Goal: Task Accomplishment & Management: Use online tool/utility

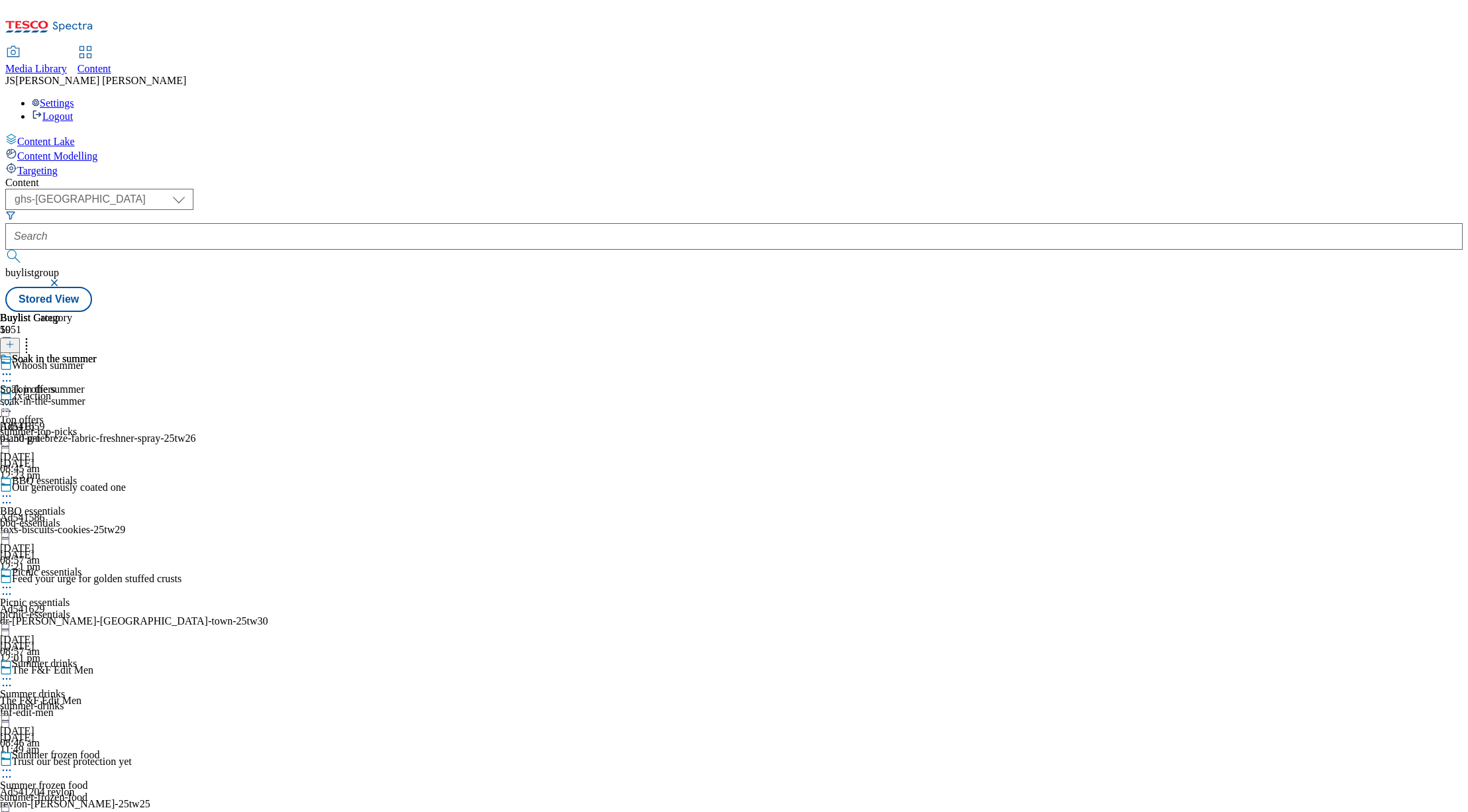
select select "ghs-[GEOGRAPHIC_DATA]"
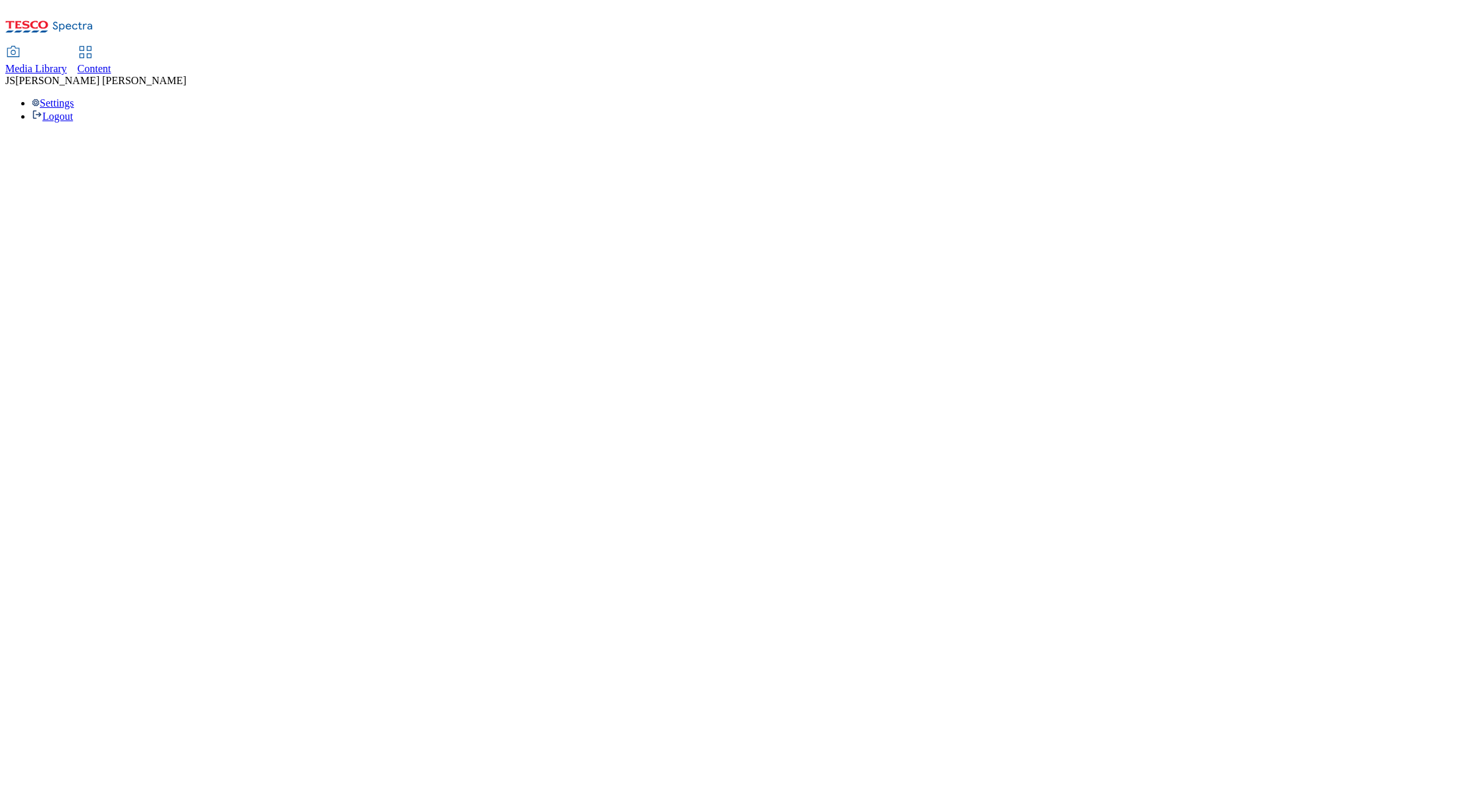
select select "ghs-[GEOGRAPHIC_DATA]"
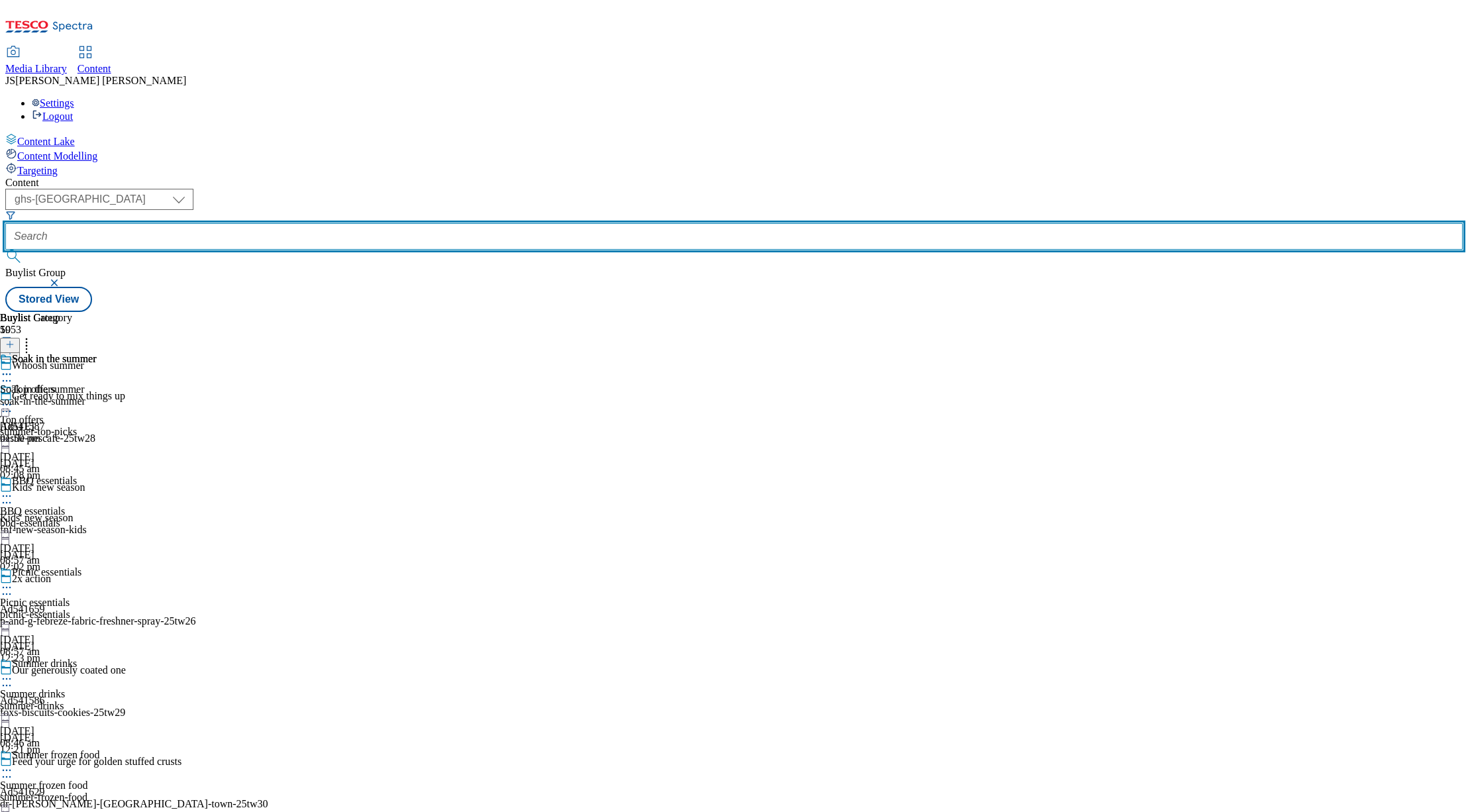
click at [309, 223] on input "text" at bounding box center [734, 236] width 1458 height 27
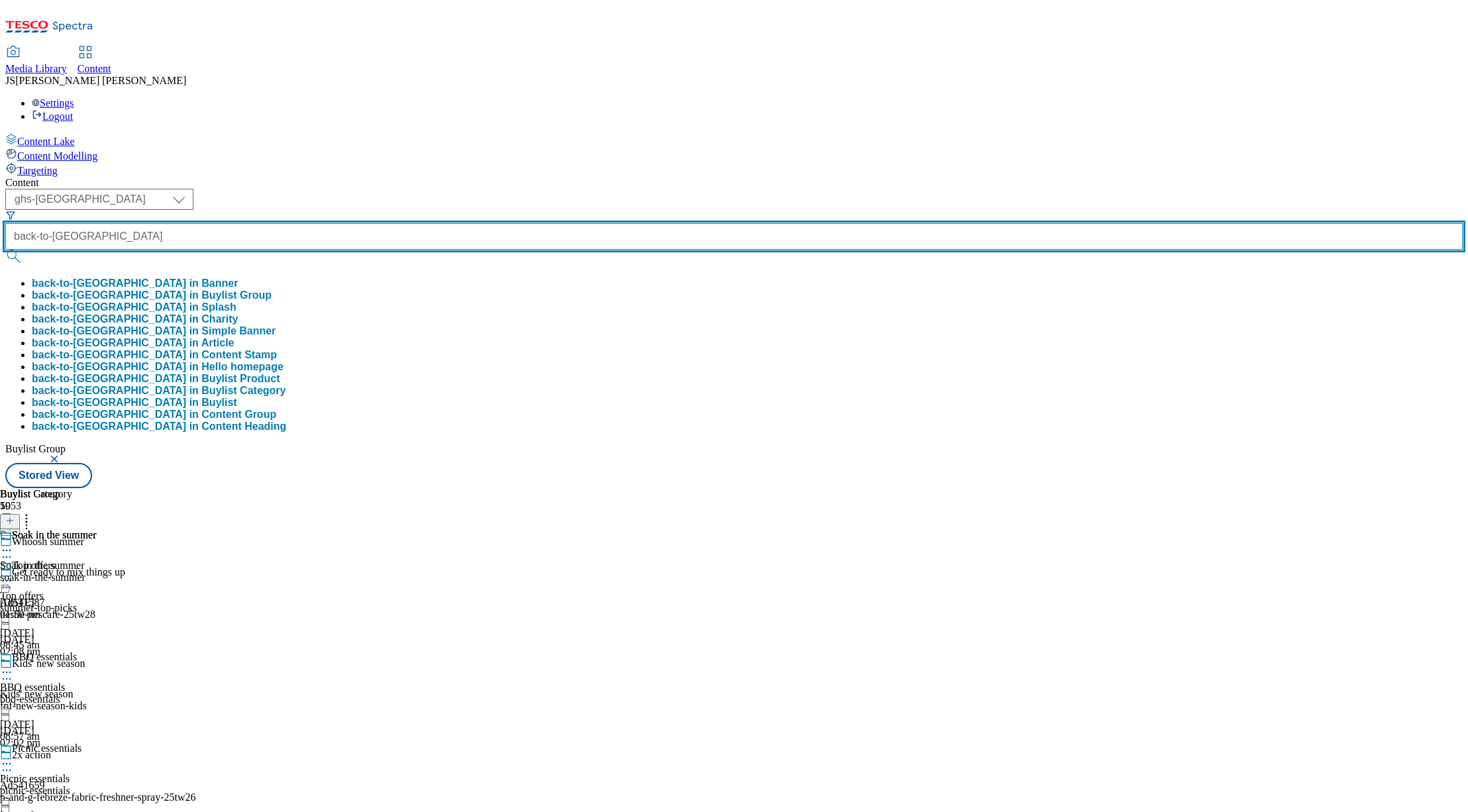
type input "back-to-[GEOGRAPHIC_DATA]"
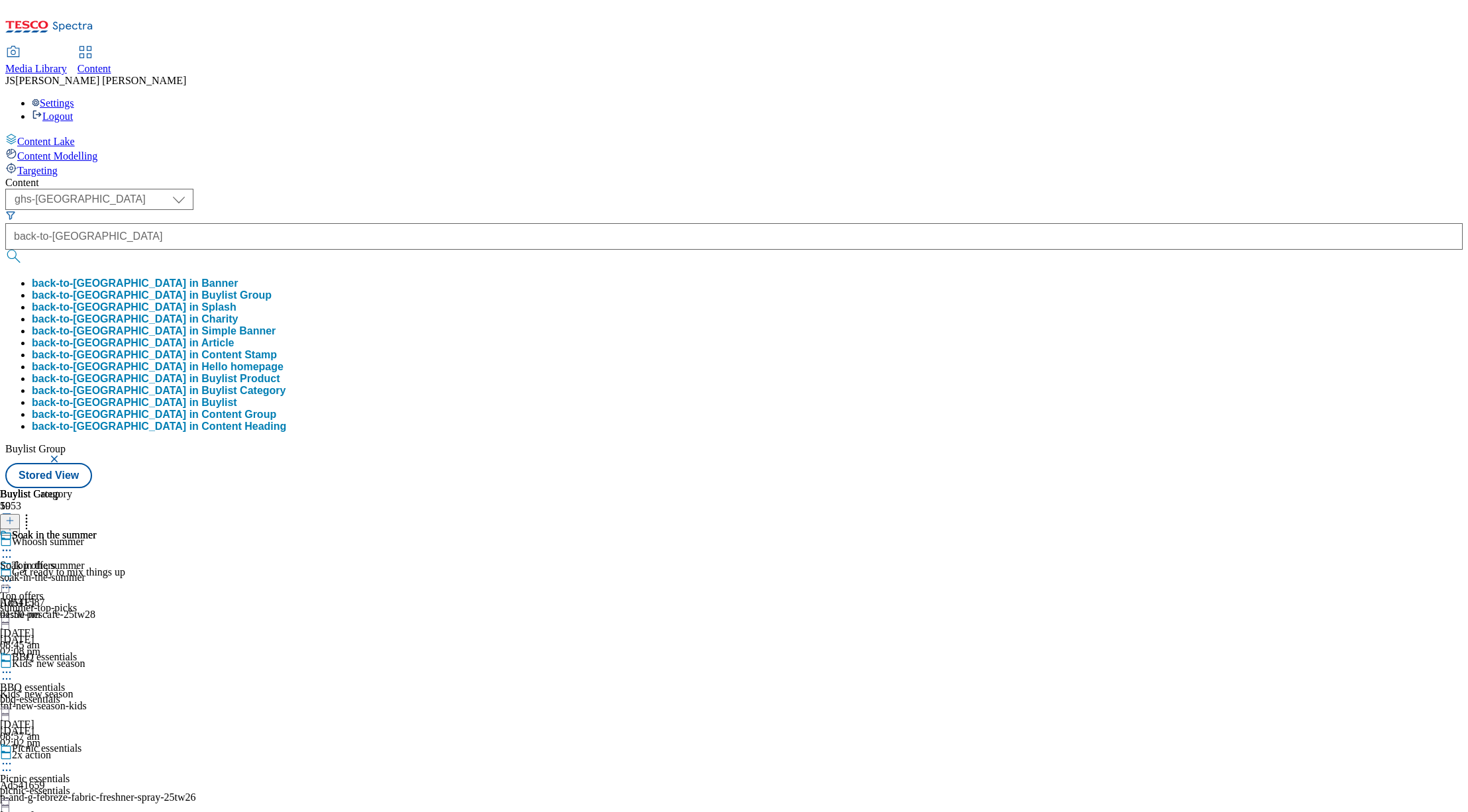
click at [271, 289] on button "back-to-uni in Buylist Group" at bounding box center [152, 295] width 240 height 12
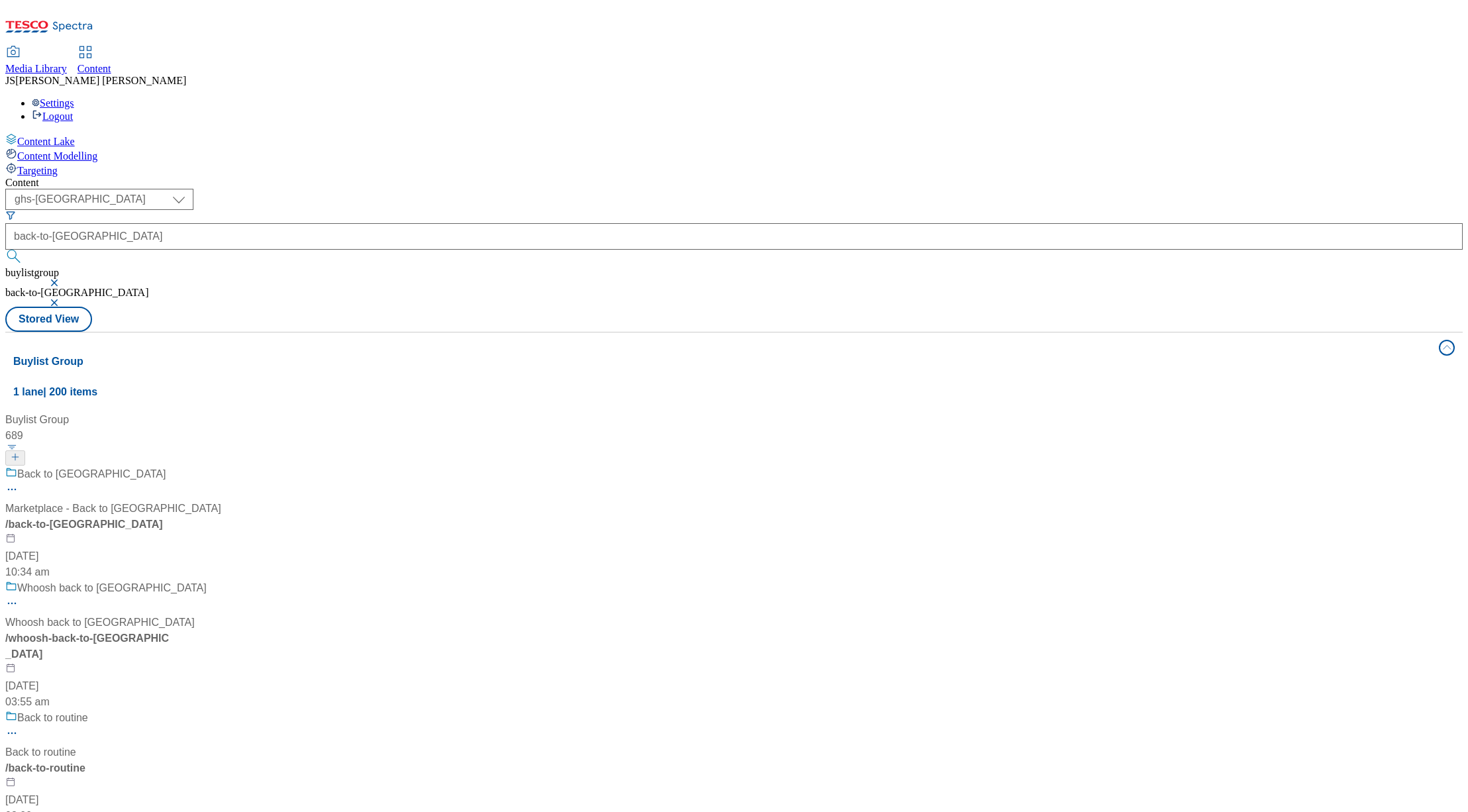
click at [222, 466] on div "Back to uni Marketplace - Back to uni / back-to-uni [DATE] 10:34 am" at bounding box center [113, 522] width 216 height 114
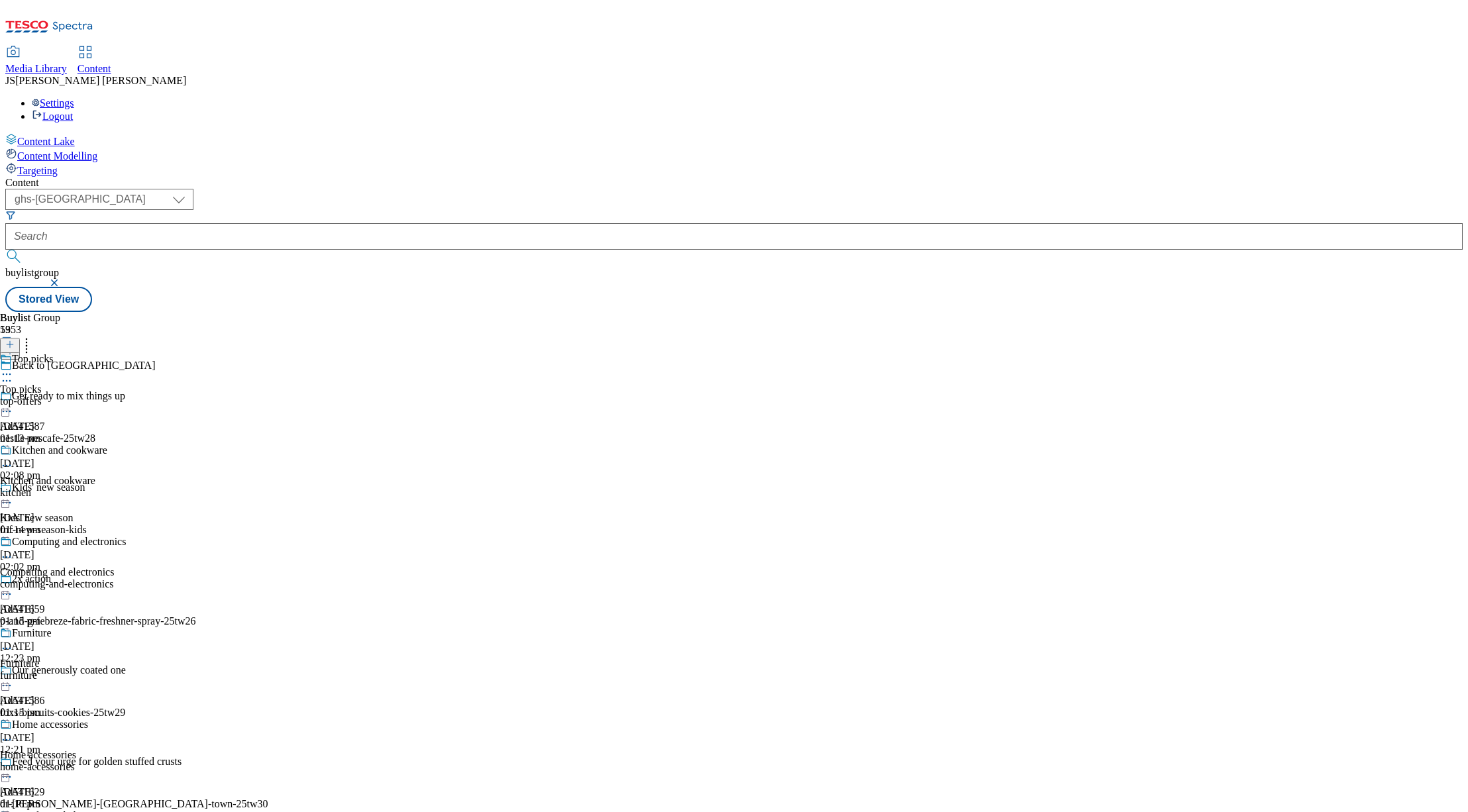
click at [141, 395] on div "top-offers" at bounding box center [71, 401] width 141 height 12
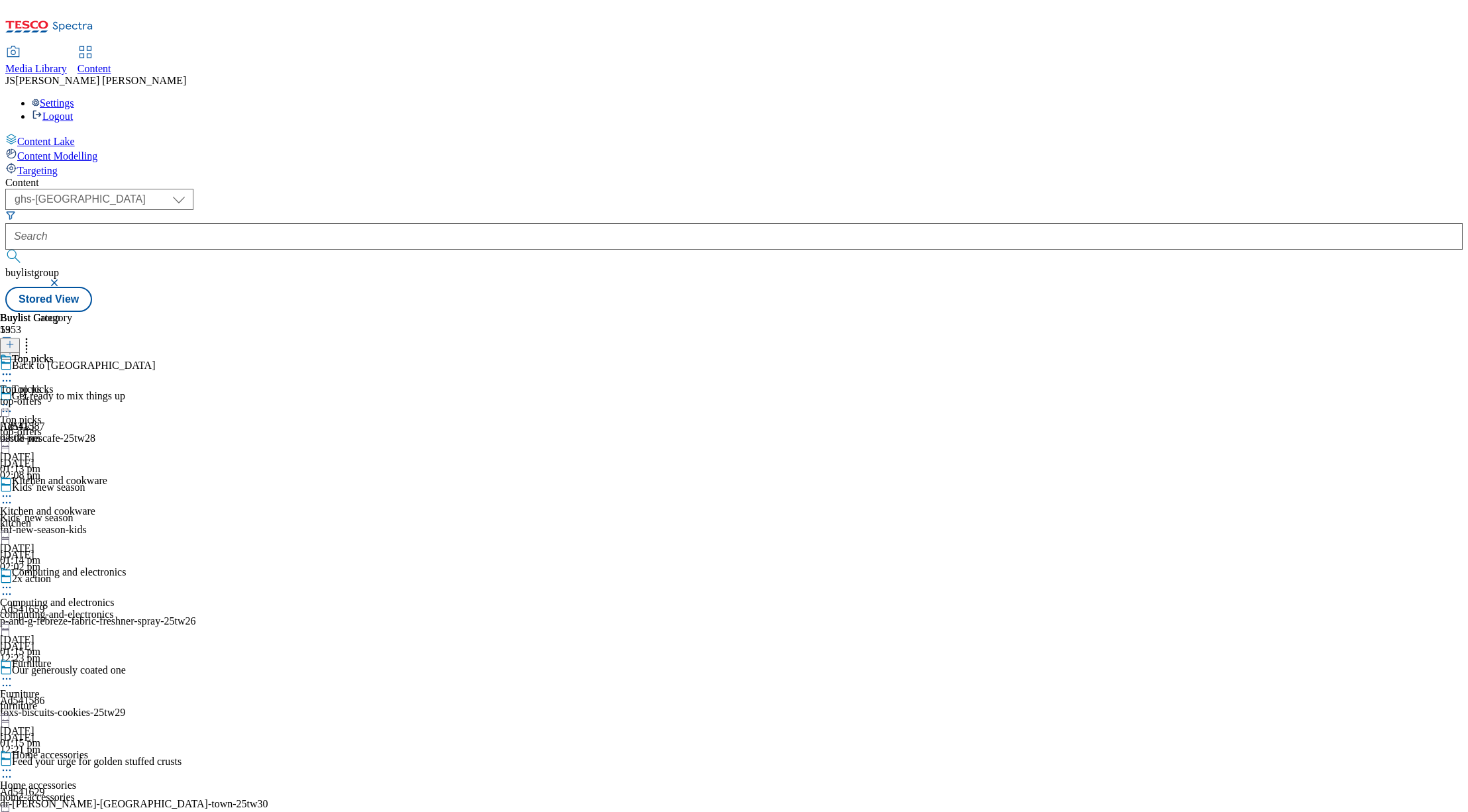
click at [4, 404] on circle at bounding box center [4, 405] width 2 height 2
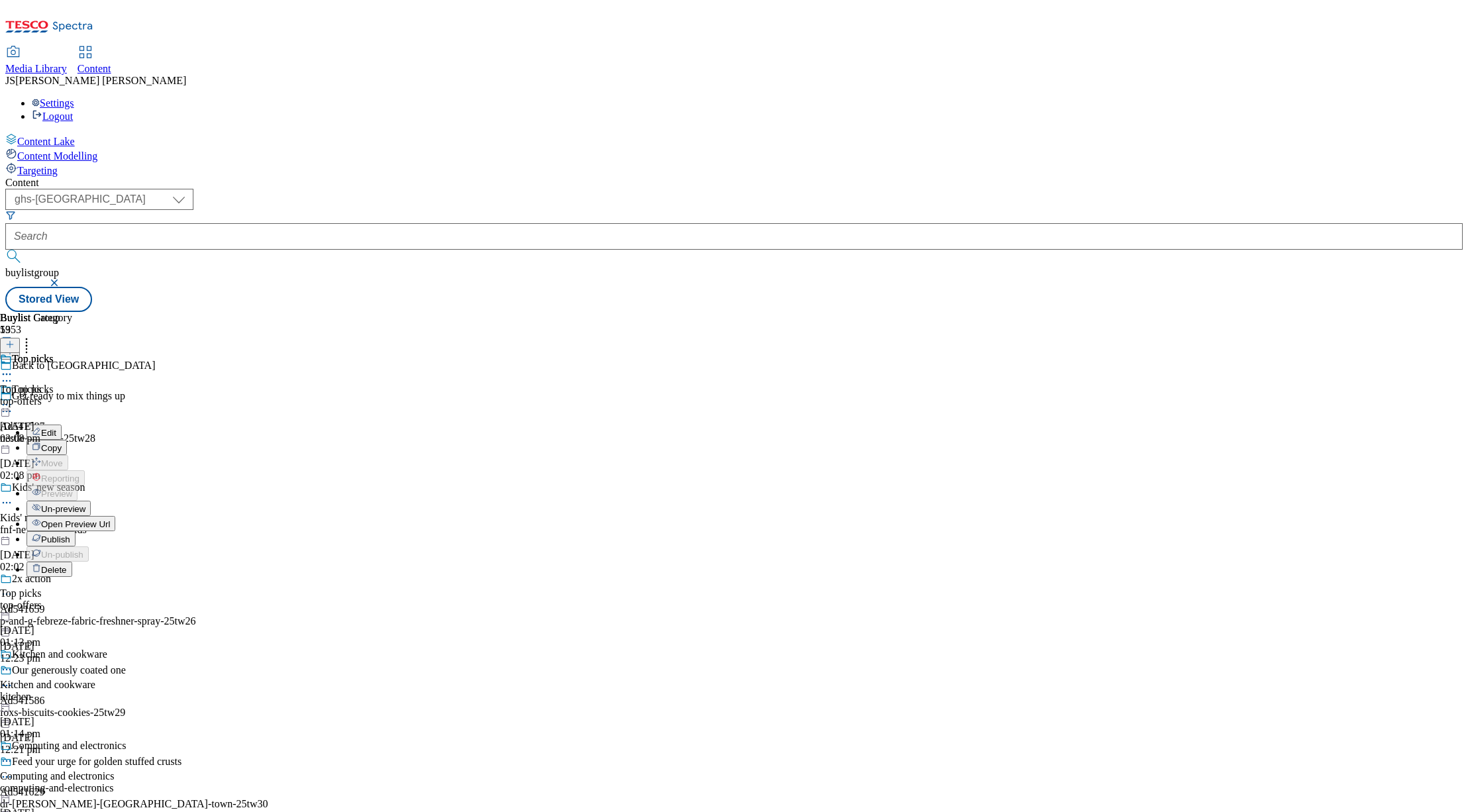
click at [70, 534] on span "Publish" at bounding box center [55, 539] width 29 height 10
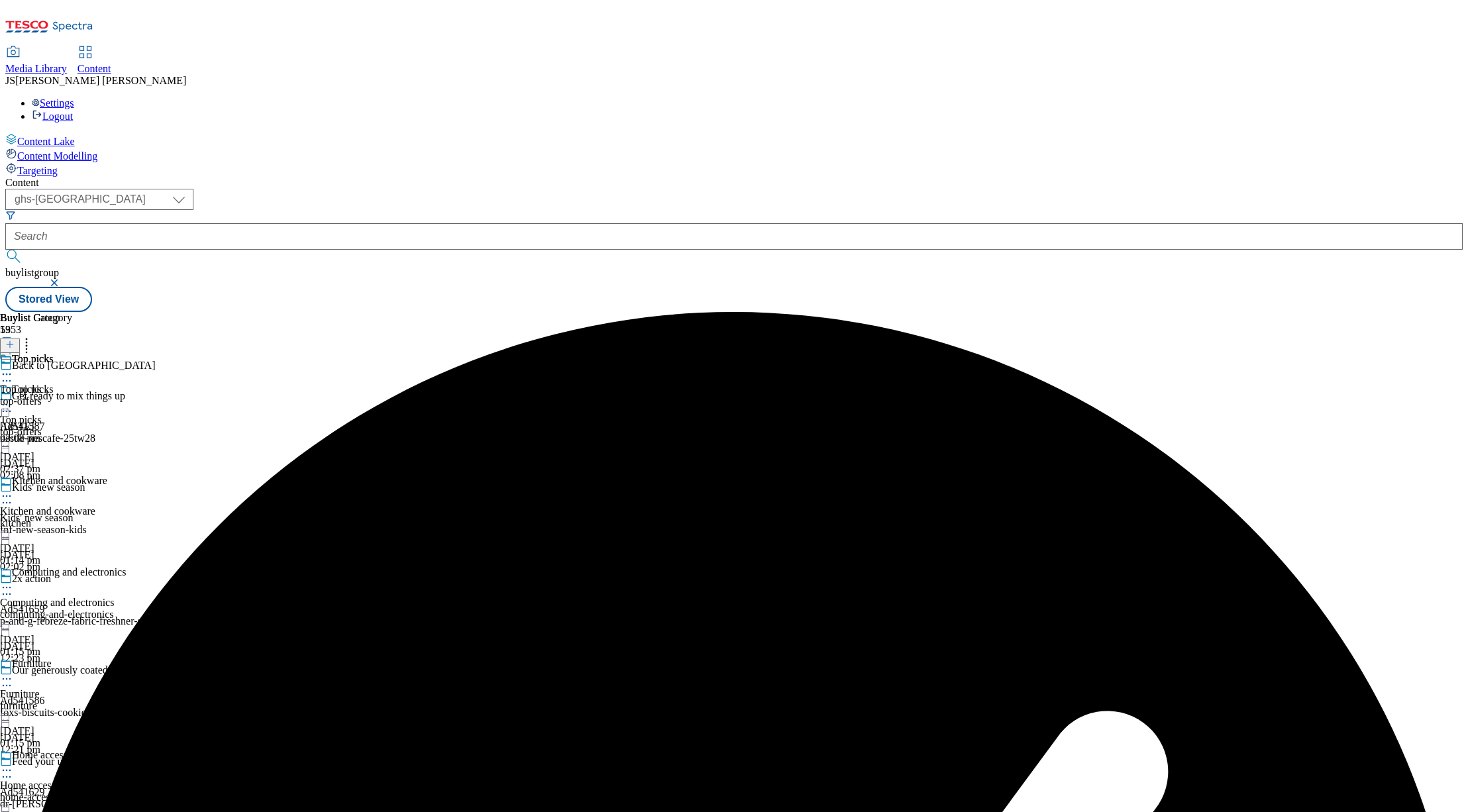
click at [13, 490] on icon at bounding box center [7, 496] width 13 height 13
click at [70, 626] on span "Publish" at bounding box center [55, 630] width 29 height 10
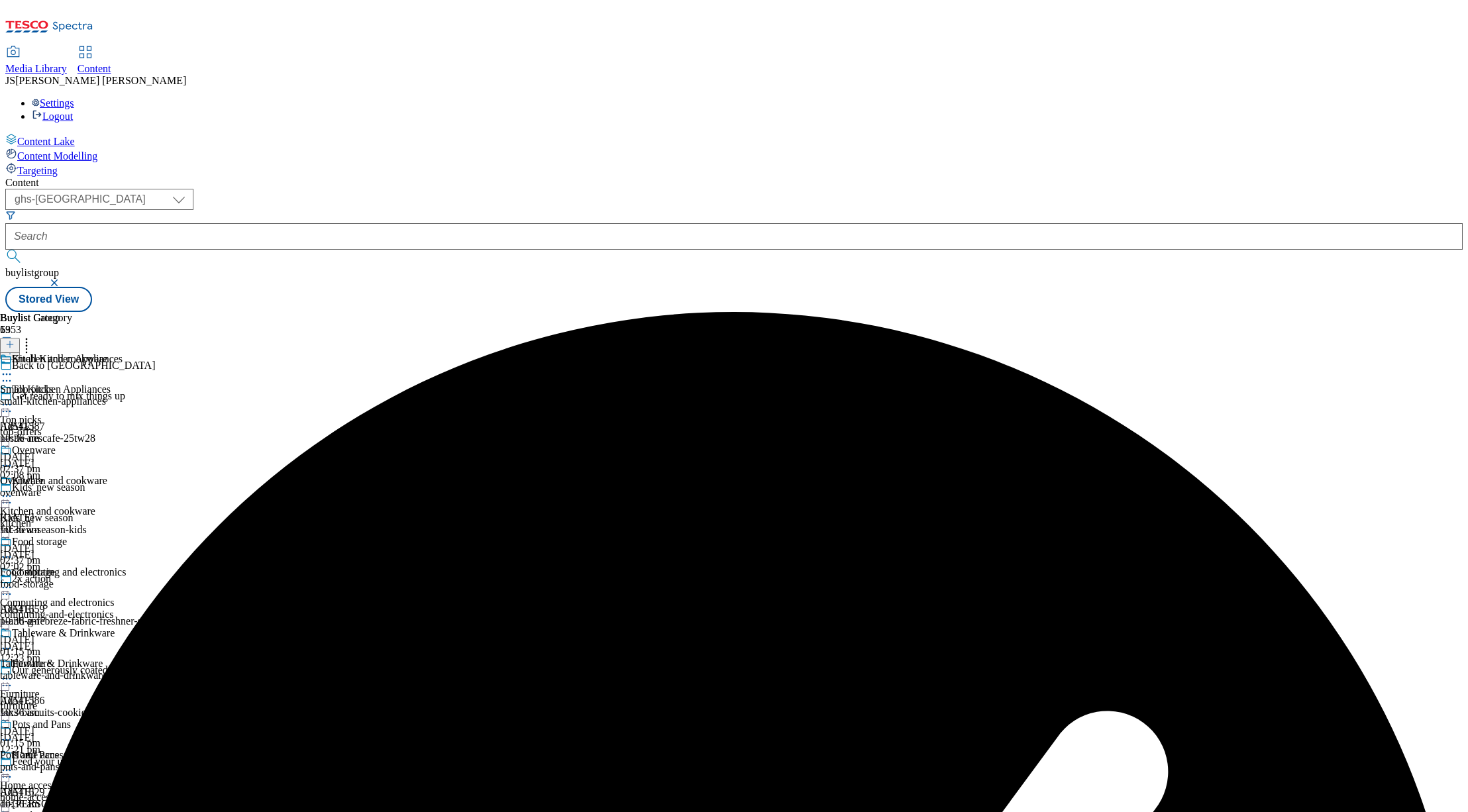
scroll to position [89, 0]
click at [13, 581] on icon at bounding box center [7, 588] width 13 height 13
click at [70, 717] on span "Publish" at bounding box center [55, 721] width 29 height 10
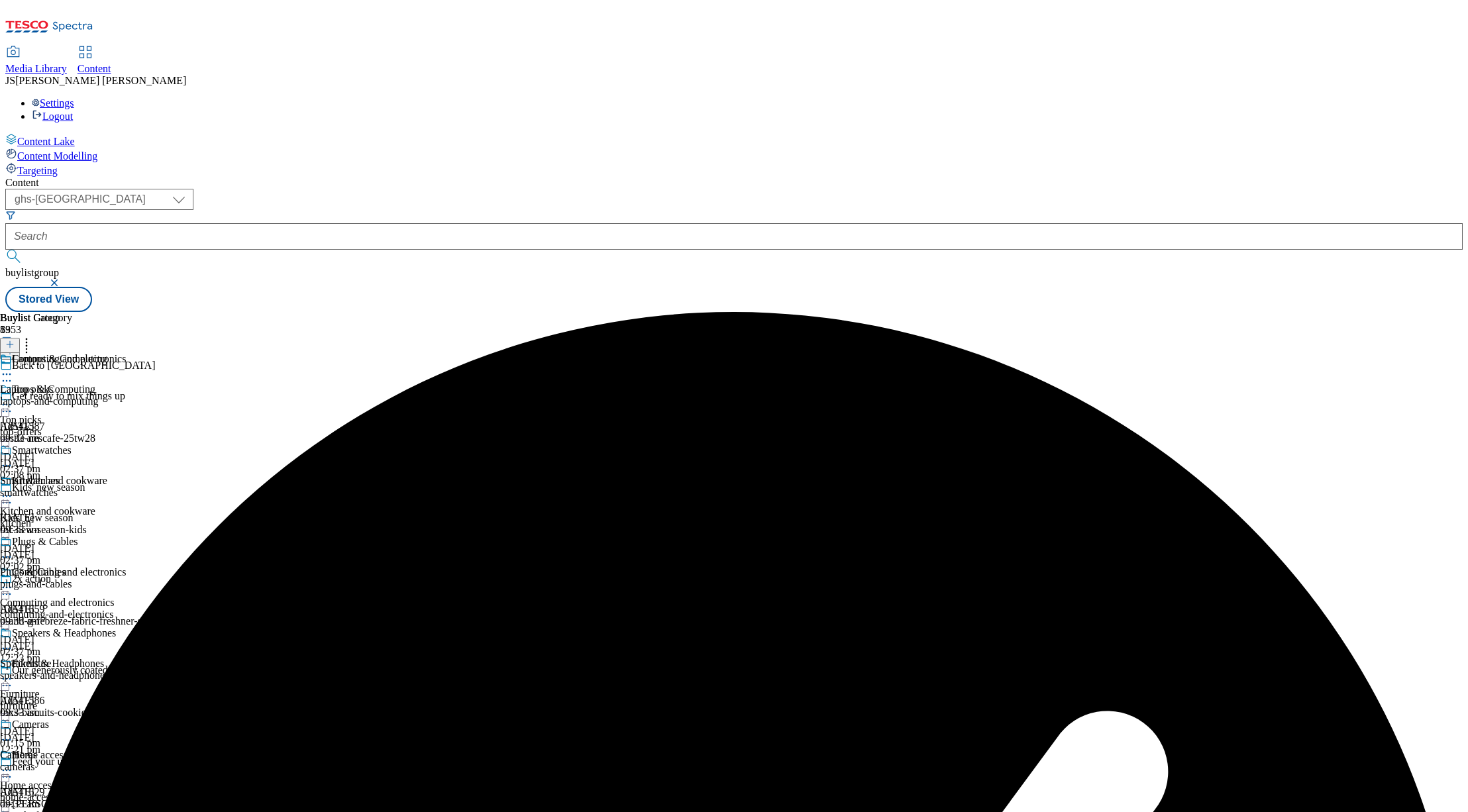
click at [13, 672] on icon at bounding box center [7, 679] width 13 height 13
click at [70, 808] on span "Publish" at bounding box center [55, 813] width 29 height 10
click at [13, 764] on icon at bounding box center [7, 770] width 13 height 13
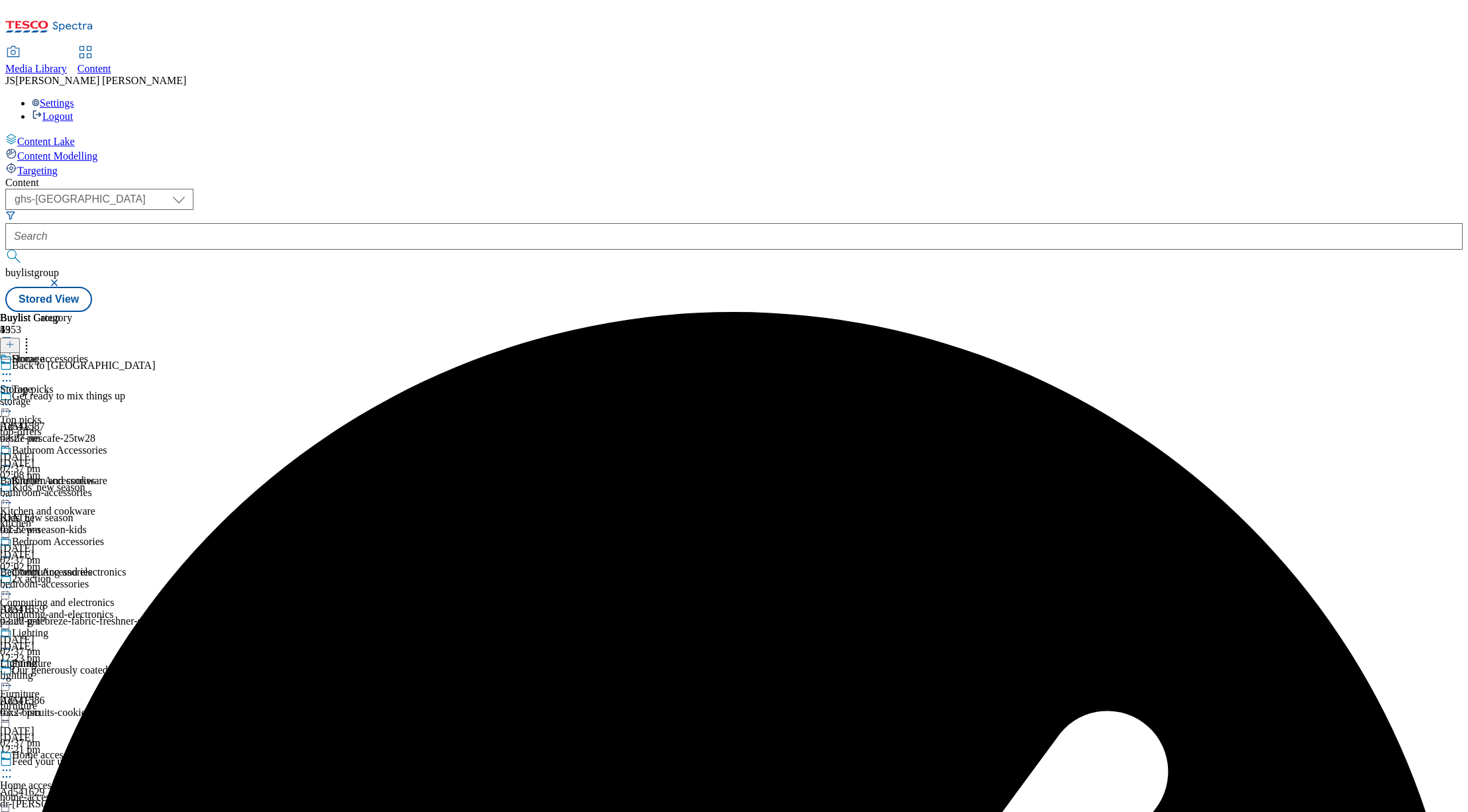
scroll to position [642, 0]
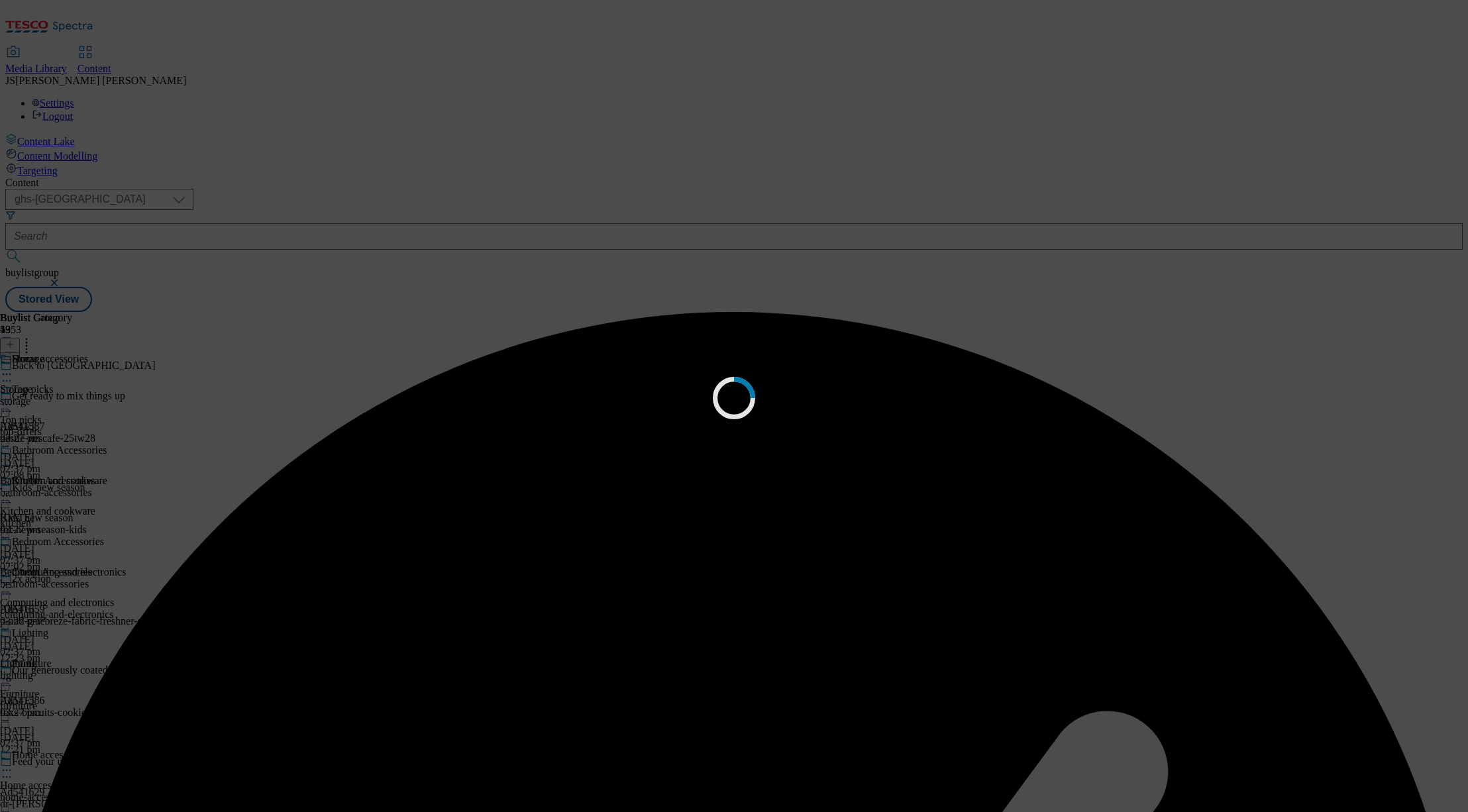
scroll to position [0, 0]
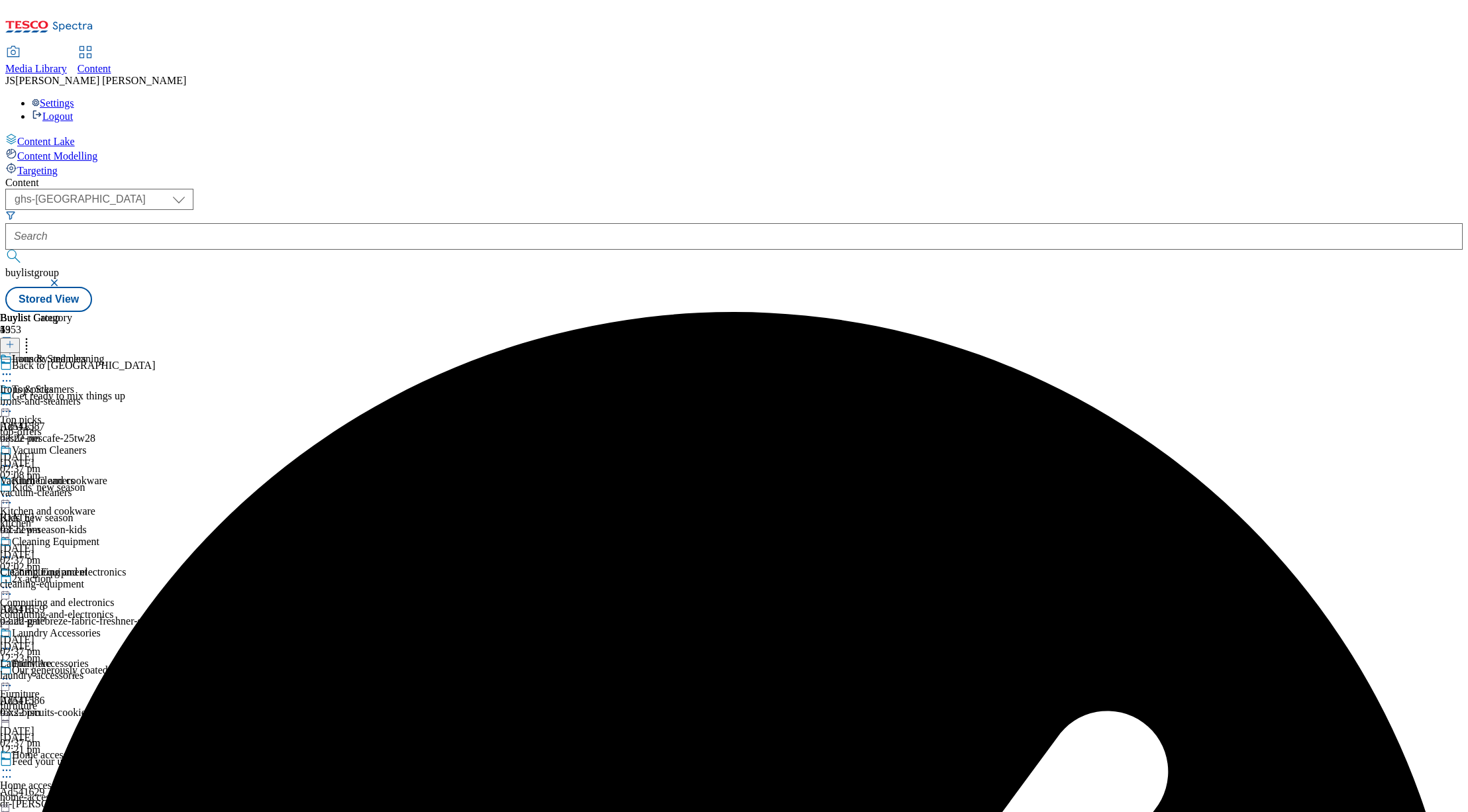
scroll to position [659, 0]
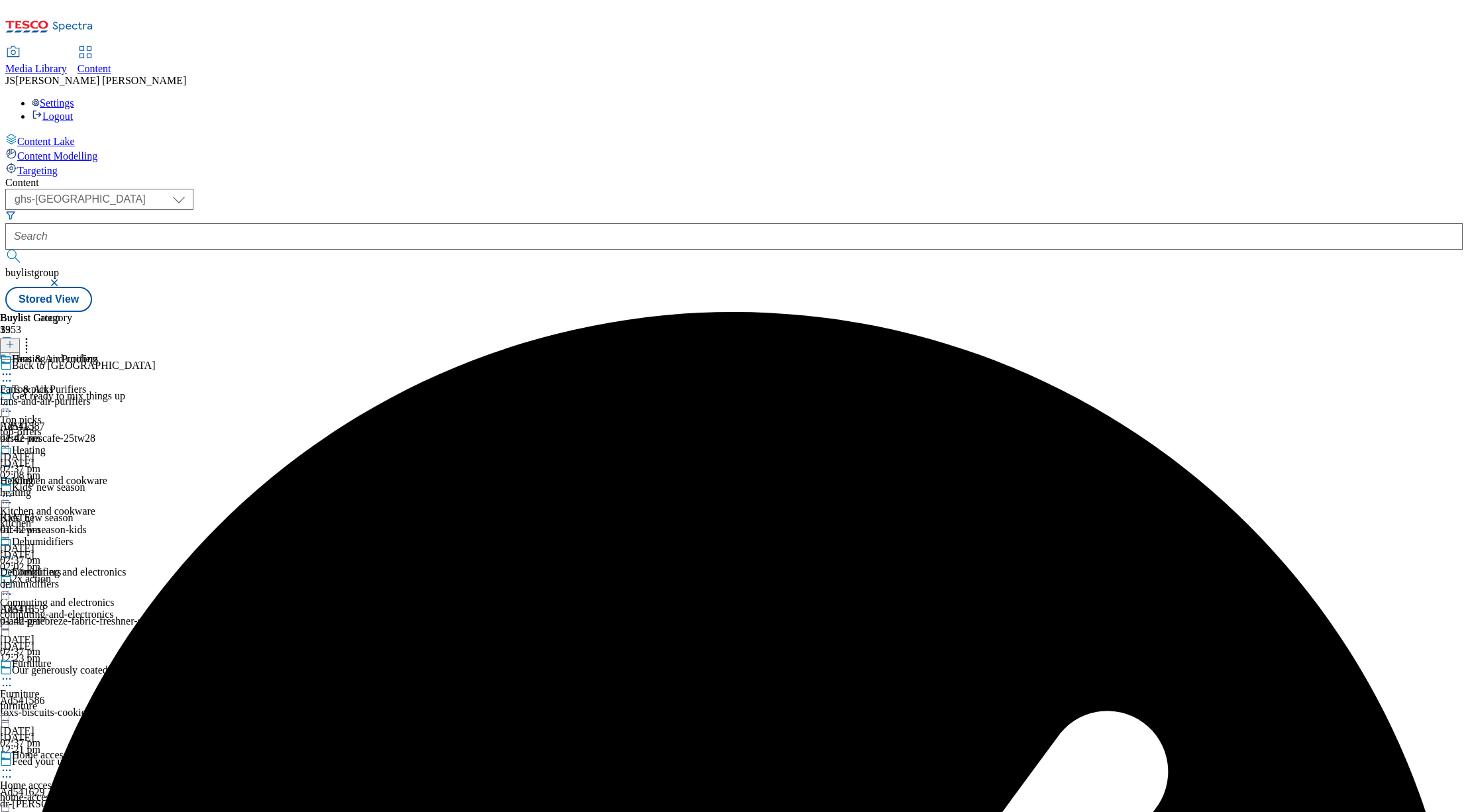
scroll to position [782, 0]
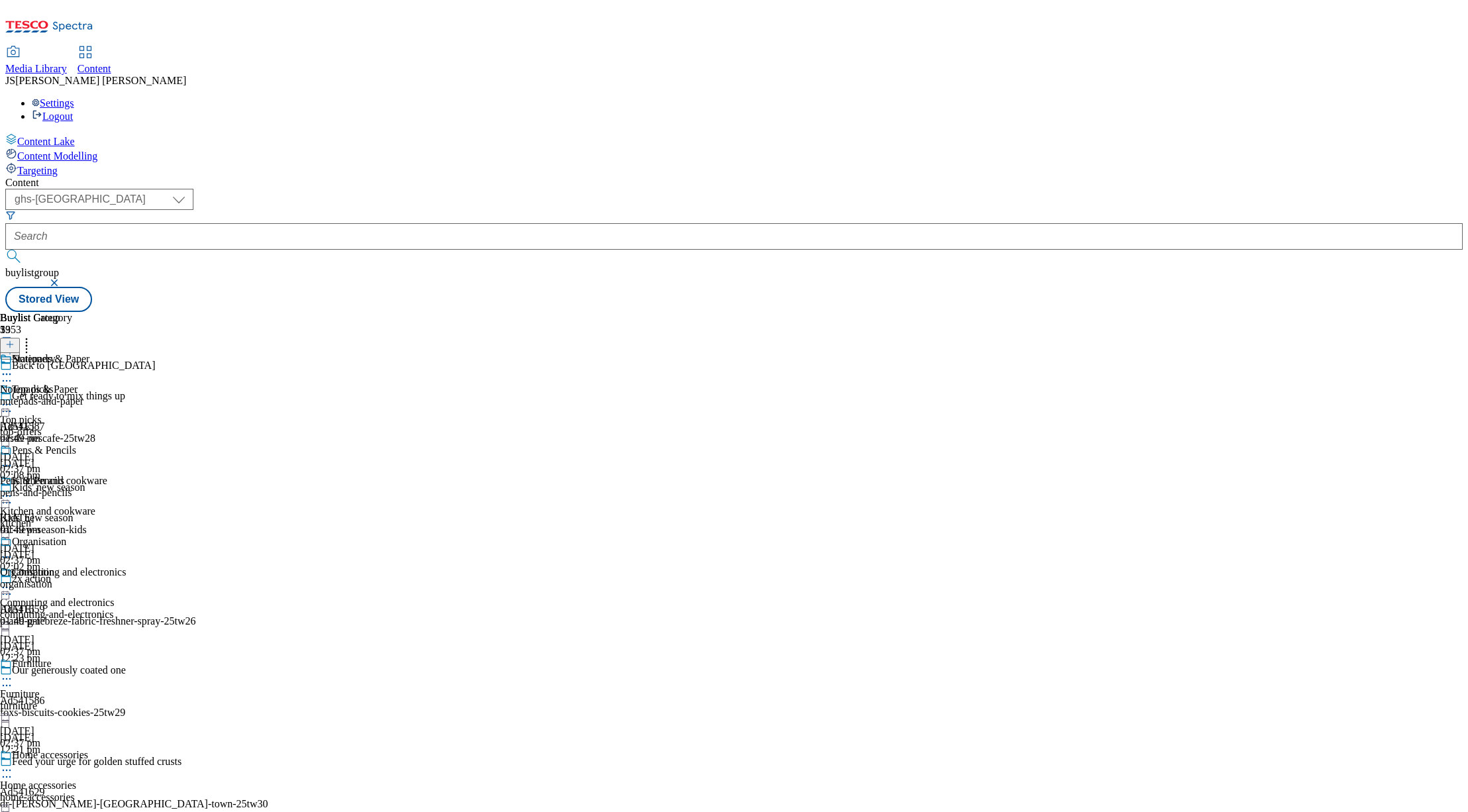
scroll to position [981, 0]
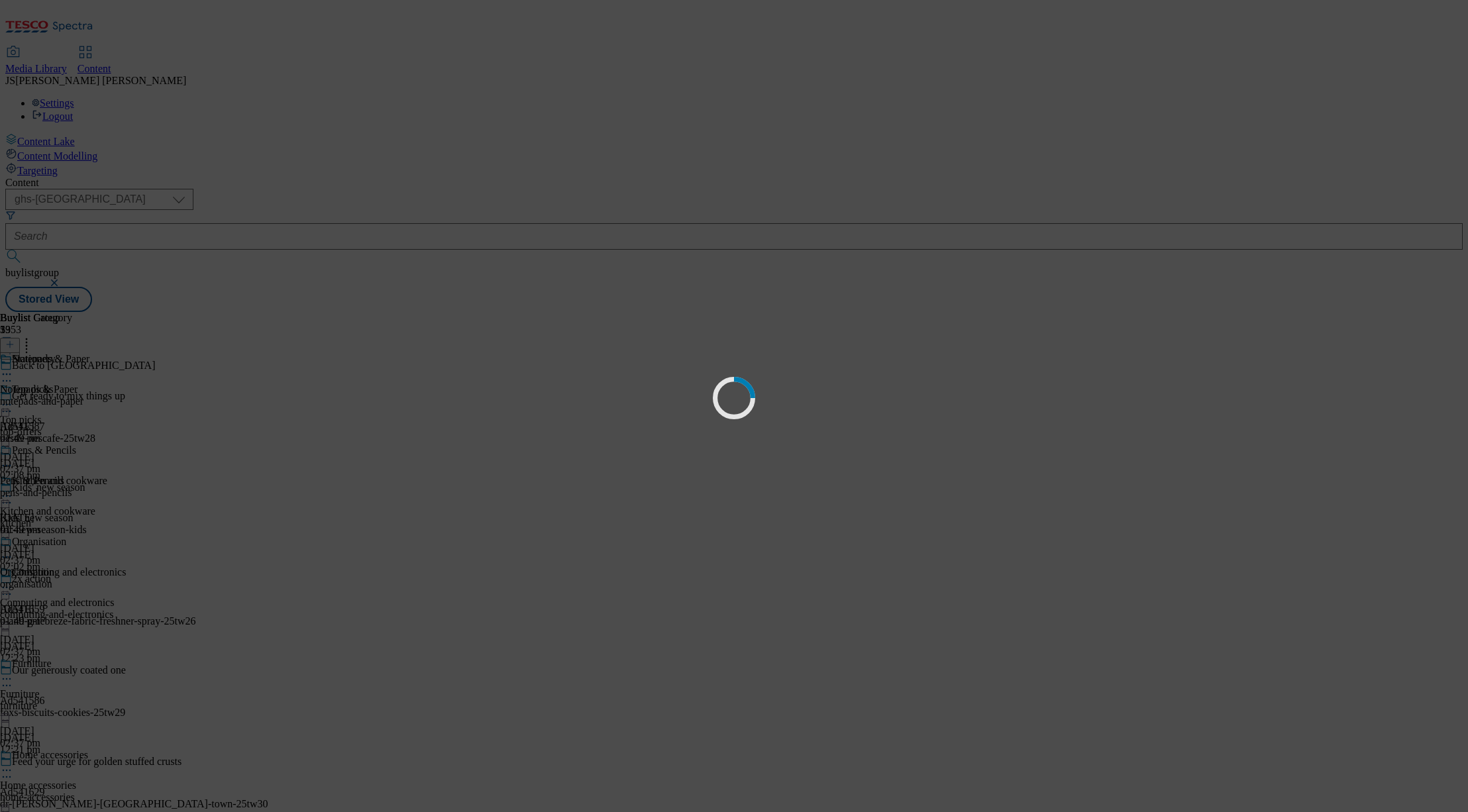
scroll to position [0, 0]
